Goal: Task Accomplishment & Management: Use online tool/utility

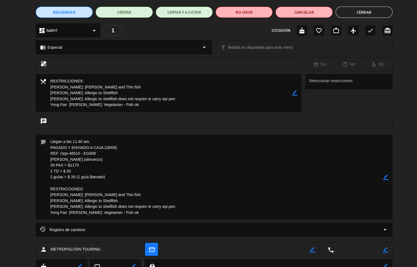
scroll to position [31, 0]
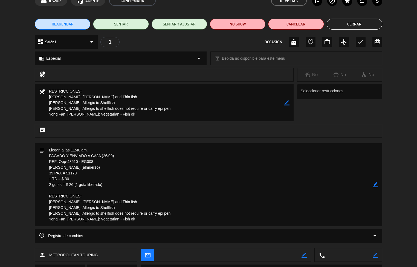
click at [362, 20] on button "Cerrar" at bounding box center [355, 24] width 56 height 11
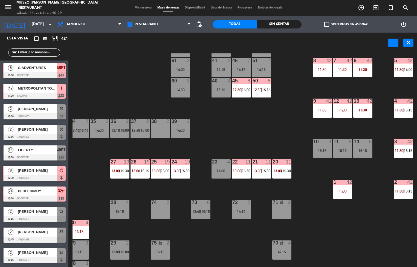
click at [354, 24] on label "check_box_outline_blank Solo mesas sin asignar" at bounding box center [346, 24] width 43 height 5
click at [346, 24] on input "check_box_outline_blank Solo mesas sin asignar" at bounding box center [346, 24] width 0 height 0
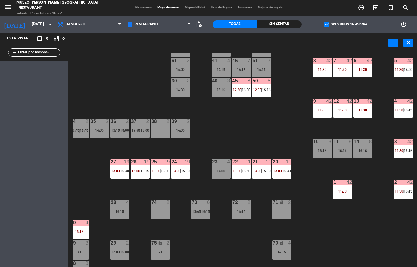
click at [281, 169] on span "13:00" at bounding box center [278, 171] width 8 height 4
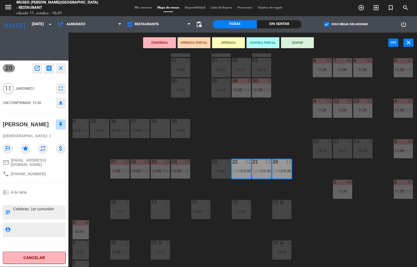
click at [299, 185] on div "44 5 14:15 49 2 14:30 54 5 13:15 | 16:15 64 2 15:00 48 10 13:15 | 15:45 53 10 1…" at bounding box center [245, 160] width 345 height 214
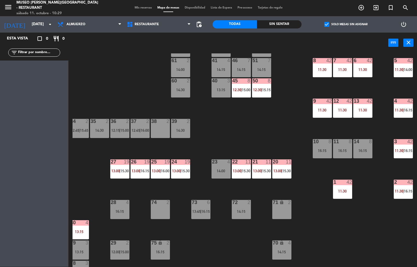
click at [278, 170] on span "13:00" at bounding box center [278, 171] width 8 height 4
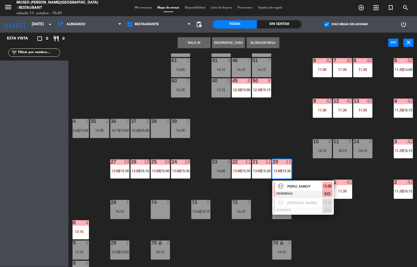
click at [303, 186] on span "PERU JAMUY" at bounding box center [305, 187] width 35 height 6
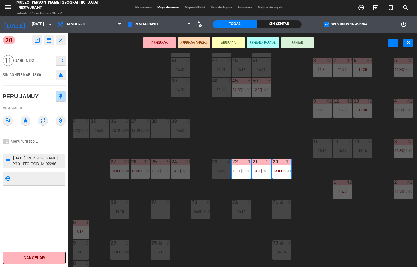
click at [35, 43] on icon "open_in_new" at bounding box center [37, 40] width 7 height 7
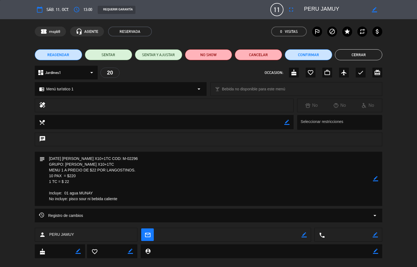
click at [363, 51] on button "Cerrar" at bounding box center [358, 54] width 47 height 11
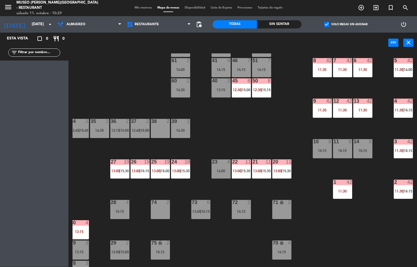
click at [181, 168] on div "24 19 13:00 | 15:30" at bounding box center [180, 168] width 19 height 19
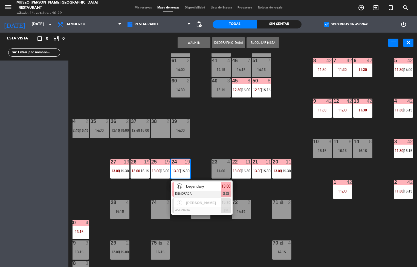
click at [205, 193] on div at bounding box center [202, 194] width 59 height 6
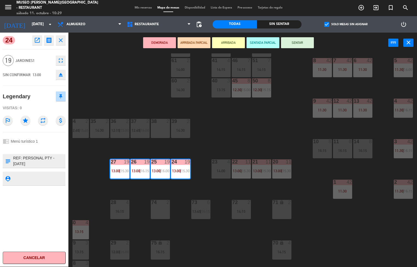
click at [36, 40] on icon "open_in_new" at bounding box center [37, 40] width 7 height 7
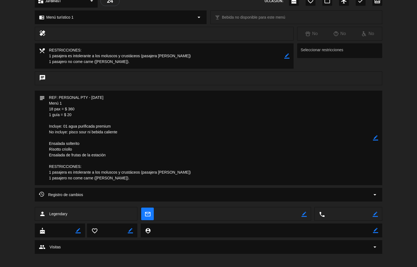
scroll to position [37, 0]
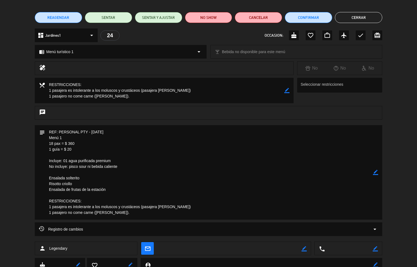
click at [364, 20] on button "Cerrar" at bounding box center [358, 17] width 47 height 11
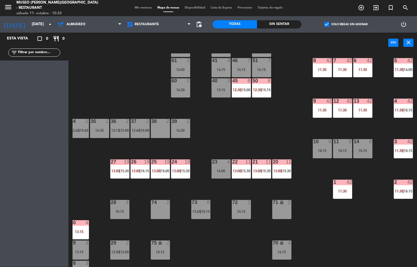
click at [123, 170] on span "15:30" at bounding box center [125, 171] width 8 height 4
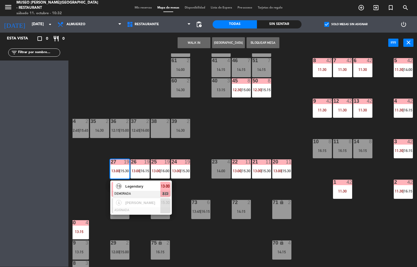
click at [132, 186] on span "Legendary" at bounding box center [142, 187] width 35 height 6
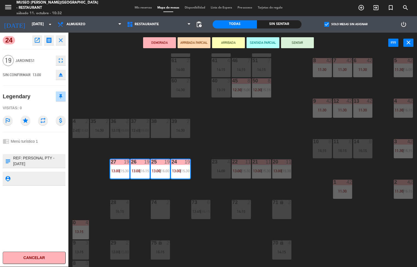
click at [39, 41] on icon "open_in_new" at bounding box center [37, 40] width 7 height 7
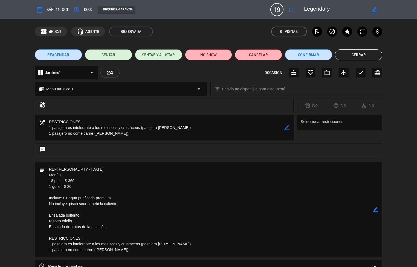
click at [370, 59] on button "Cerrar" at bounding box center [358, 54] width 47 height 11
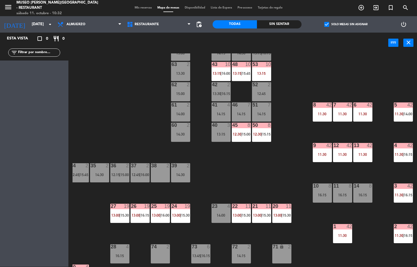
scroll to position [22, 44]
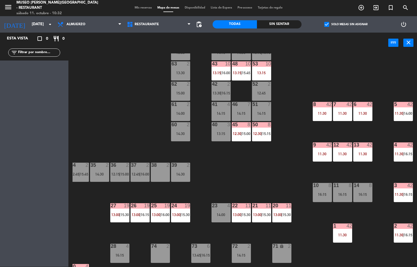
click at [316, 155] on div "11:30" at bounding box center [322, 154] width 19 height 4
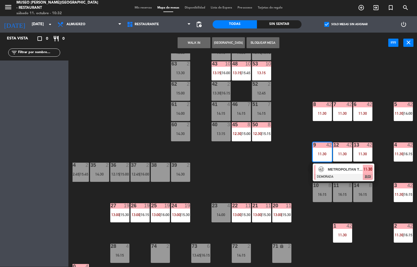
click at [330, 171] on span "METROPOLITAN TOURING" at bounding box center [345, 170] width 35 height 6
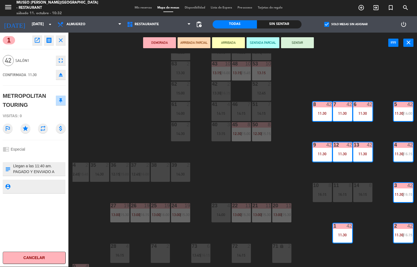
click at [35, 41] on icon "open_in_new" at bounding box center [37, 40] width 7 height 7
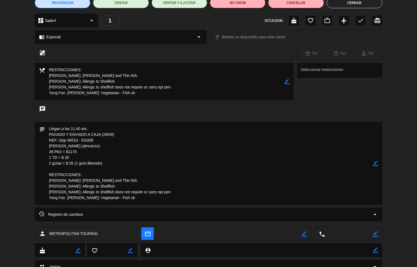
scroll to position [0, 0]
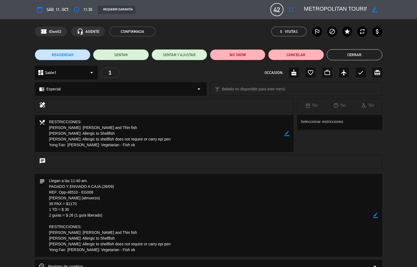
click at [353, 55] on button "Cerrar" at bounding box center [355, 54] width 56 height 11
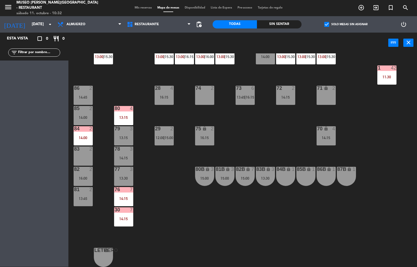
scroll to position [183, 0]
click at [80, 132] on div "84 2 14:00" at bounding box center [82, 135] width 19 height 19
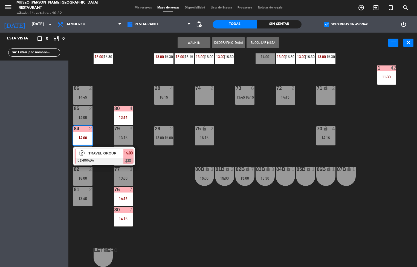
click at [166, 205] on div "44 5 14:15 49 2 14:30 54 5 13:15 | 16:15 64 2 15:00 48 10 13:15 | 15:45 53 10 1…" at bounding box center [245, 160] width 345 height 214
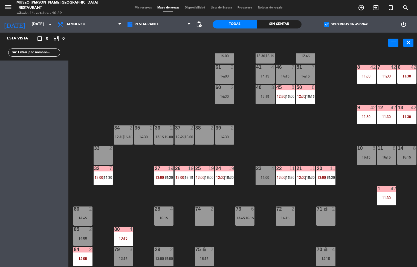
scroll to position [43, 0]
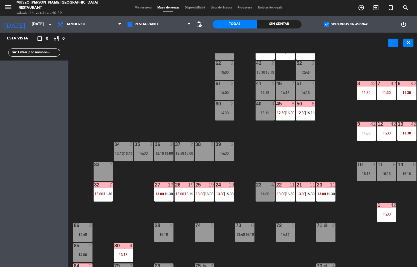
click at [368, 87] on div "8 42 11:30" at bounding box center [366, 90] width 19 height 19
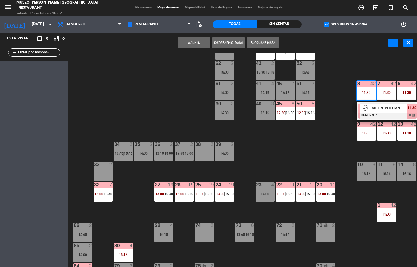
click at [380, 113] on div at bounding box center [388, 116] width 59 height 6
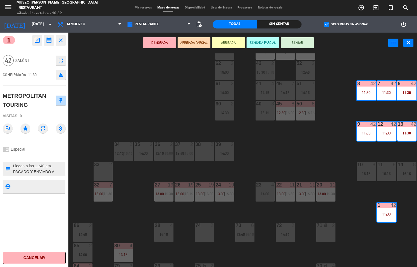
click at [38, 42] on icon "open_in_new" at bounding box center [37, 40] width 7 height 7
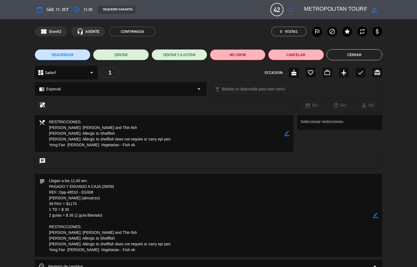
scroll to position [31, 0]
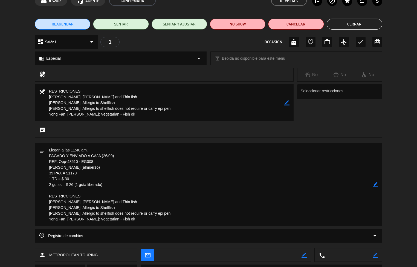
click at [351, 27] on button "Cerrar" at bounding box center [355, 24] width 56 height 11
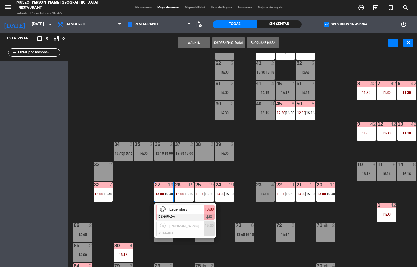
click at [274, 158] on div "44 5 14:15 49 2 14:30 54 5 13:15 | 16:15 64 2 15:00 48 10 13:15 | 15:45 53 10 1…" at bounding box center [245, 160] width 345 height 214
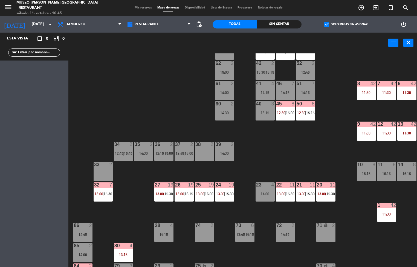
click at [166, 194] on span "15:30" at bounding box center [169, 194] width 8 height 4
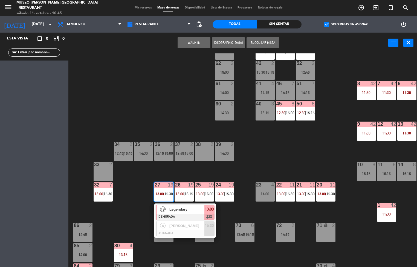
click at [142, 103] on div "44 5 14:15 49 2 14:30 54 5 13:15 | 16:15 64 2 15:00 48 10 13:15 | 15:45 53 10 1…" at bounding box center [245, 160] width 345 height 214
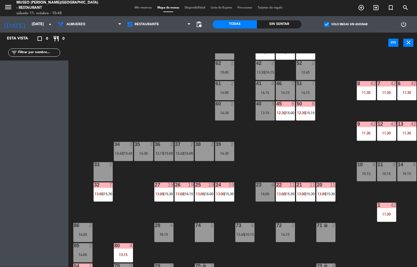
click at [160, 193] on span "13:00" at bounding box center [160, 194] width 8 height 4
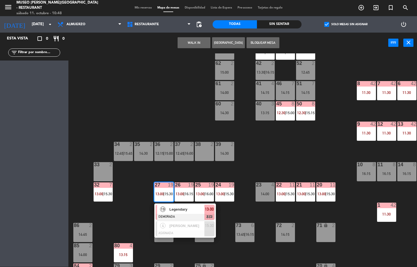
click at [187, 217] on div at bounding box center [185, 217] width 59 height 6
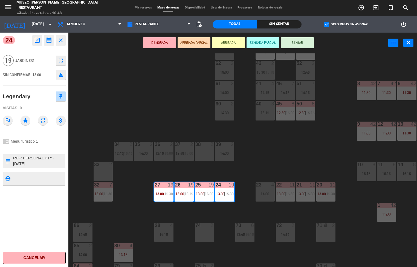
click at [37, 41] on icon "open_in_new" at bounding box center [37, 40] width 7 height 7
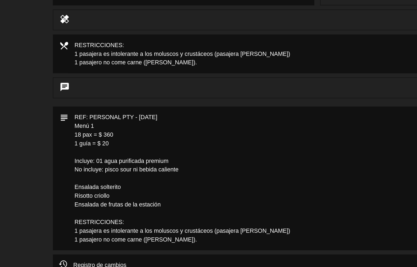
scroll to position [0, 0]
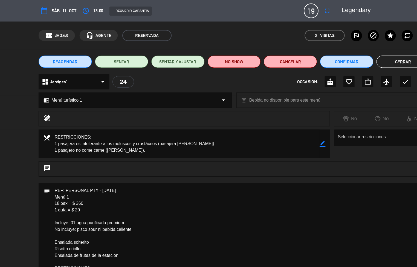
click at [350, 57] on button "Cerrar" at bounding box center [358, 54] width 47 height 11
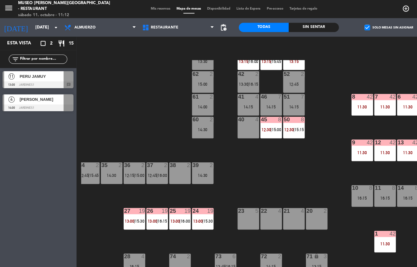
scroll to position [104, 44]
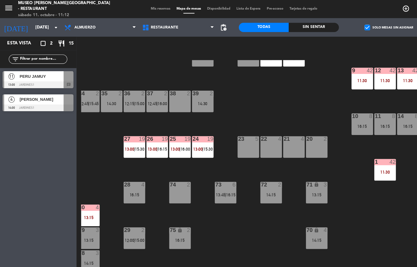
click at [182, 128] on div "24 19 13:00 | 15:30" at bounding box center [180, 130] width 19 height 19
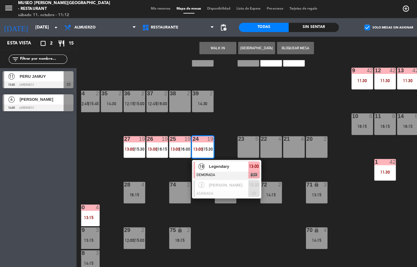
click at [201, 147] on span "Legendary" at bounding box center [203, 148] width 35 height 6
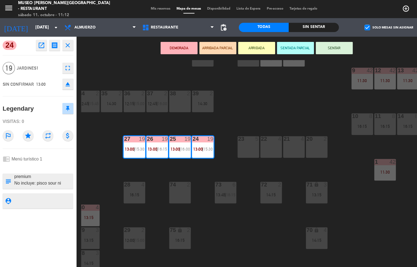
scroll to position [40, 0]
click at [242, 91] on div "44 5 14:15 49 2 14:30 54 5 13:15 | 16:15 64 2 15:00 48 10 13:15 | 15:45 53 10 1…" at bounding box center [245, 160] width 345 height 214
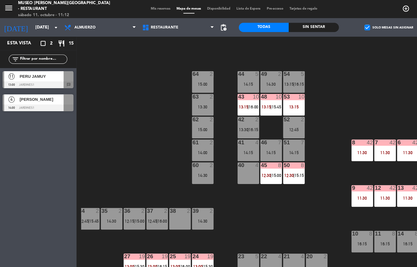
scroll to position [5, 44]
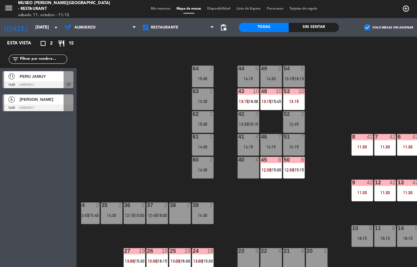
click at [244, 156] on div "45 8 12:30 | 15:00" at bounding box center [241, 148] width 19 height 19
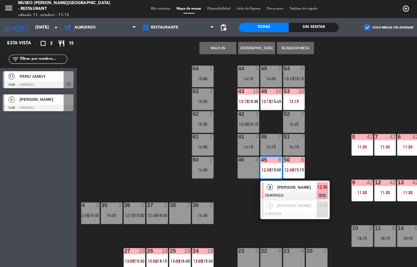
click at [264, 166] on span "[PERSON_NAME]" at bounding box center [264, 167] width 35 height 6
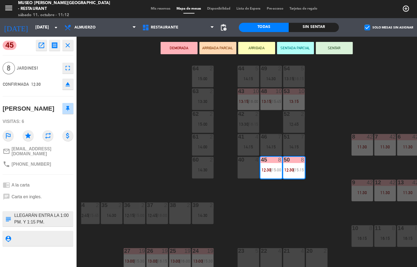
click at [126, 150] on div "44 5 14:15 49 2 14:30 54 5 13:15 | 16:15 64 2 15:00 48 10 13:15 | 15:45 53 10 1…" at bounding box center [245, 160] width 345 height 214
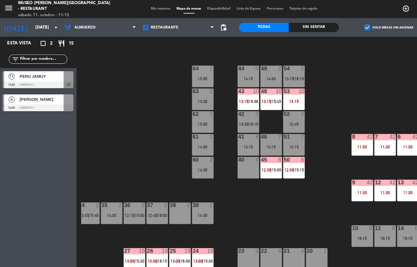
click at [271, 91] on div "13:15" at bounding box center [261, 90] width 19 height 4
click at [243, 188] on div "44 5 14:15 49 2 14:30 54 5 13:15 | 16:15 64 2 15:00 48 10 13:15 | 15:45 53 10 1…" at bounding box center [245, 160] width 345 height 214
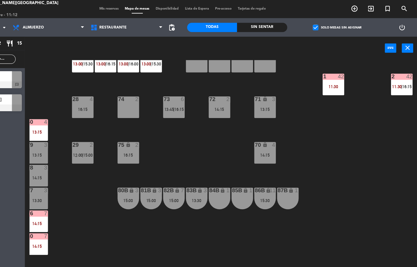
scroll to position [183, 0]
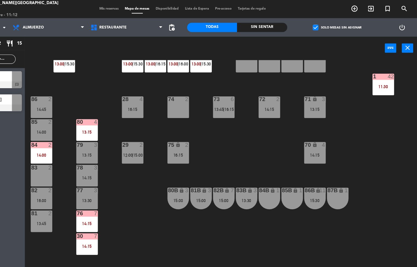
click at [129, 197] on div "14:15" at bounding box center [123, 199] width 19 height 4
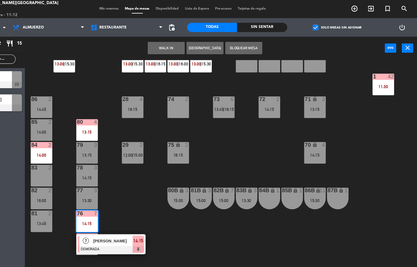
click at [151, 213] on span "[PERSON_NAME]" at bounding box center [146, 214] width 35 height 6
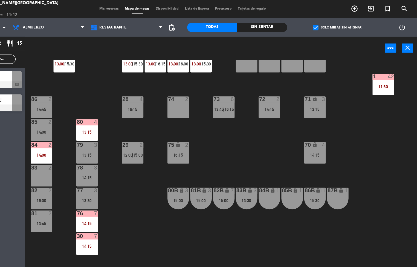
scroll to position [0, 0]
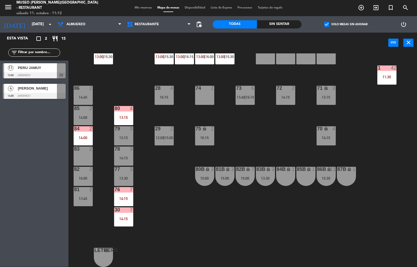
click at [131, 217] on div "14:15" at bounding box center [123, 219] width 19 height 4
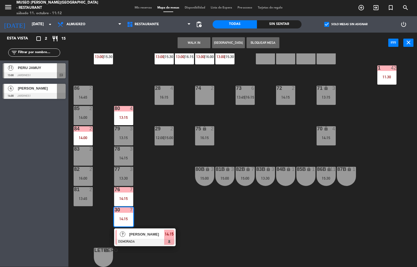
click at [166, 198] on div "44 5 14:15 49 2 14:30 54 5 13:15 | 16:15 64 2 15:00 48 10 13:15 | 15:45 53 10 1…" at bounding box center [245, 160] width 345 height 214
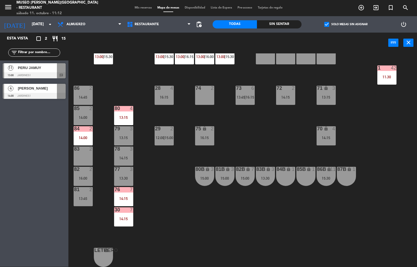
click at [39, 74] on div at bounding box center [34, 75] width 63 height 6
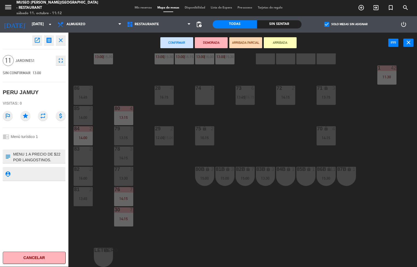
scroll to position [22, 0]
click at [159, 187] on div "44 5 14:15 49 2 14:30 54 5 13:15 | 16:15 64 2 15:00 48 10 13:15 | 15:45 53 10 1…" at bounding box center [245, 160] width 345 height 214
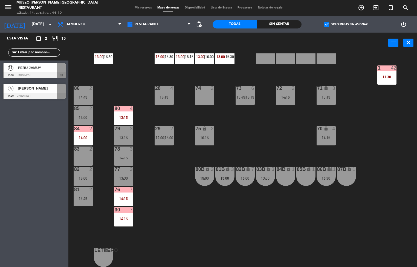
click at [130, 112] on div "80 4 13:15" at bounding box center [123, 115] width 19 height 19
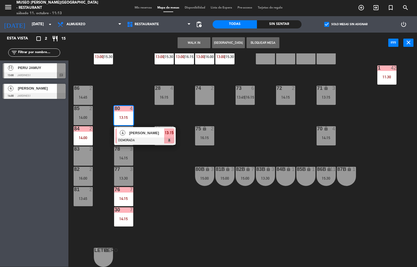
click at [187, 208] on div "44 5 14:15 49 2 14:30 54 5 13:15 | 16:15 64 2 15:00 48 10 13:15 | 15:45 53 10 1…" at bounding box center [245, 160] width 345 height 214
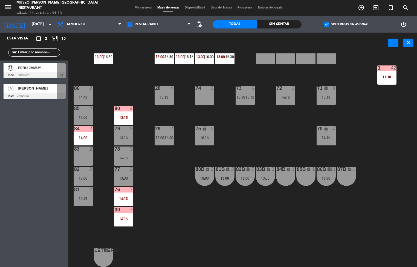
click at [39, 64] on div "PERU JAMUY" at bounding box center [37, 67] width 40 height 9
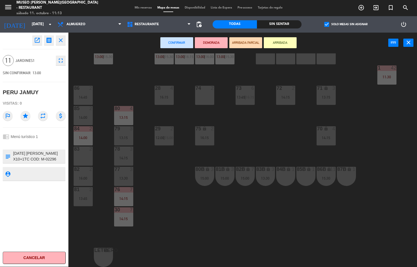
click at [253, 136] on div "44 5 14:15 49 2 14:30 54 5 13:15 | 16:15 64 2 15:00 48 10 13:15 | 15:45 53 10 1…" at bounding box center [245, 160] width 345 height 214
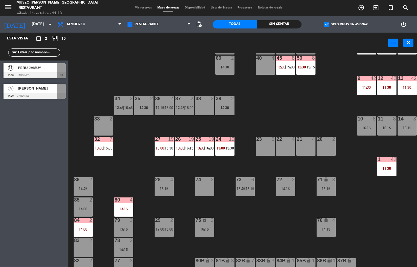
scroll to position [89, 0]
click at [36, 76] on div at bounding box center [34, 75] width 63 height 6
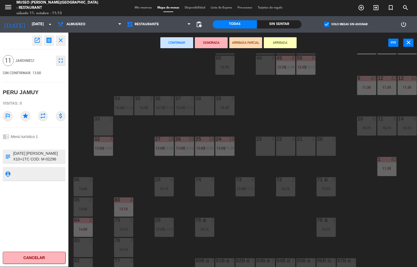
click at [37, 38] on icon "open_in_new" at bounding box center [37, 40] width 7 height 7
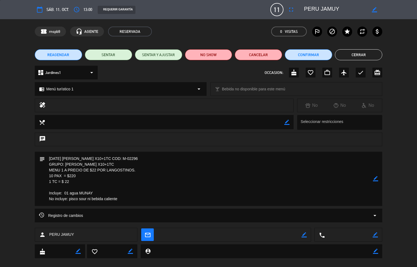
click at [355, 55] on button "Cerrar" at bounding box center [358, 54] width 47 height 11
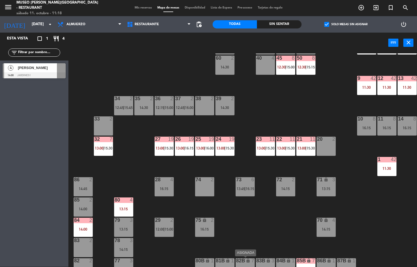
click at [225, 148] on span "|" at bounding box center [225, 148] width 1 height 4
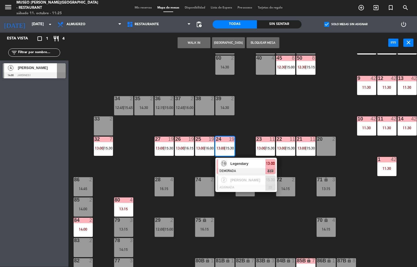
click at [258, 223] on div "44 5 14:15 49 2 14:30 54 5 13:15 | 16:15 64 2 15:00 48 10 13:15 | 15:45 53 10 1…" at bounding box center [245, 160] width 345 height 214
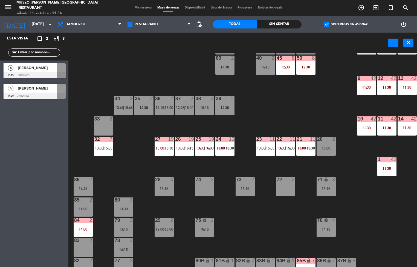
click at [164, 78] on div "44 5 14:15 49 2 14:30 54 5 13:15 | 16:15 64 2 15:00 48 10 13:15 | 15:45 53 10 1…" at bounding box center [245, 160] width 345 height 214
click at [39, 22] on input "[DATE]" at bounding box center [55, 24] width 52 height 10
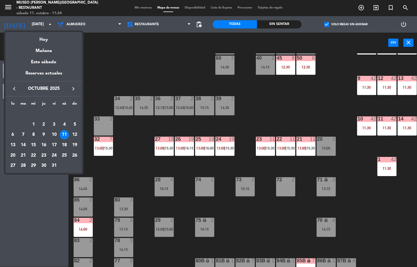
click at [131, 76] on div at bounding box center [208, 133] width 417 height 267
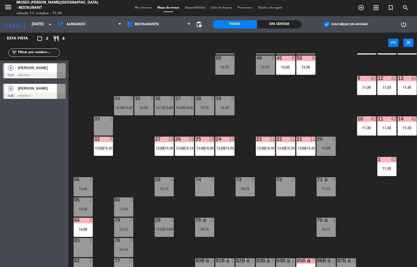
click at [271, 23] on div "Sin sentar" at bounding box center [279, 24] width 44 height 8
